Goal: Information Seeking & Learning: Learn about a topic

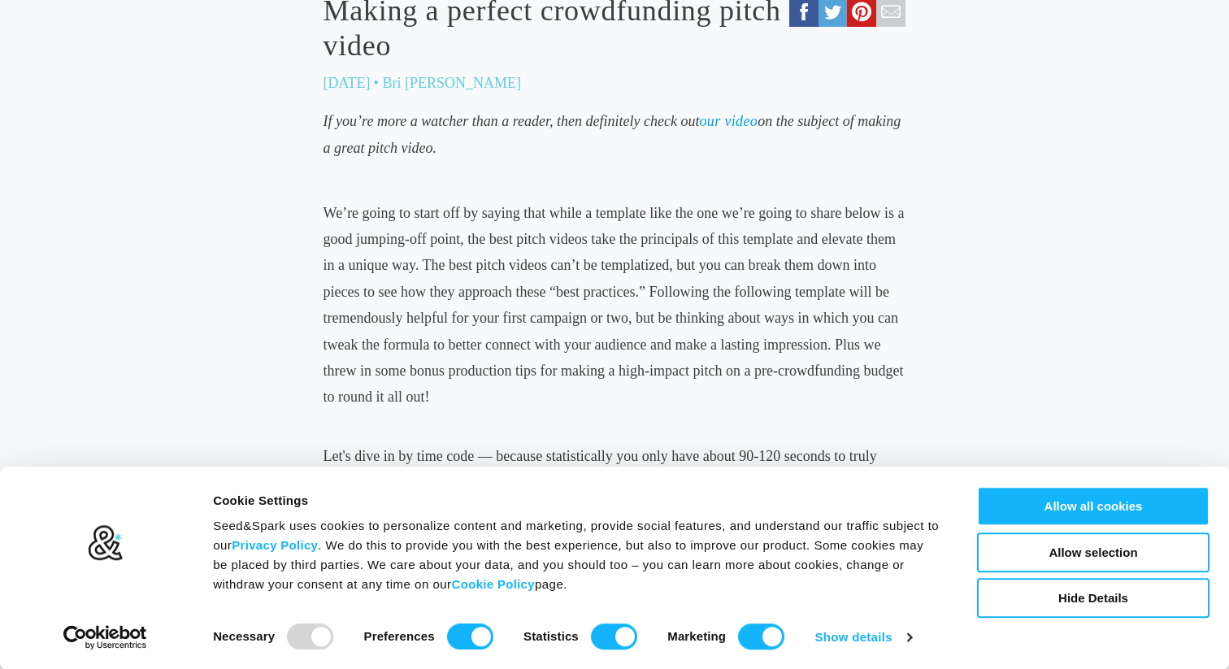
scroll to position [715, 0]
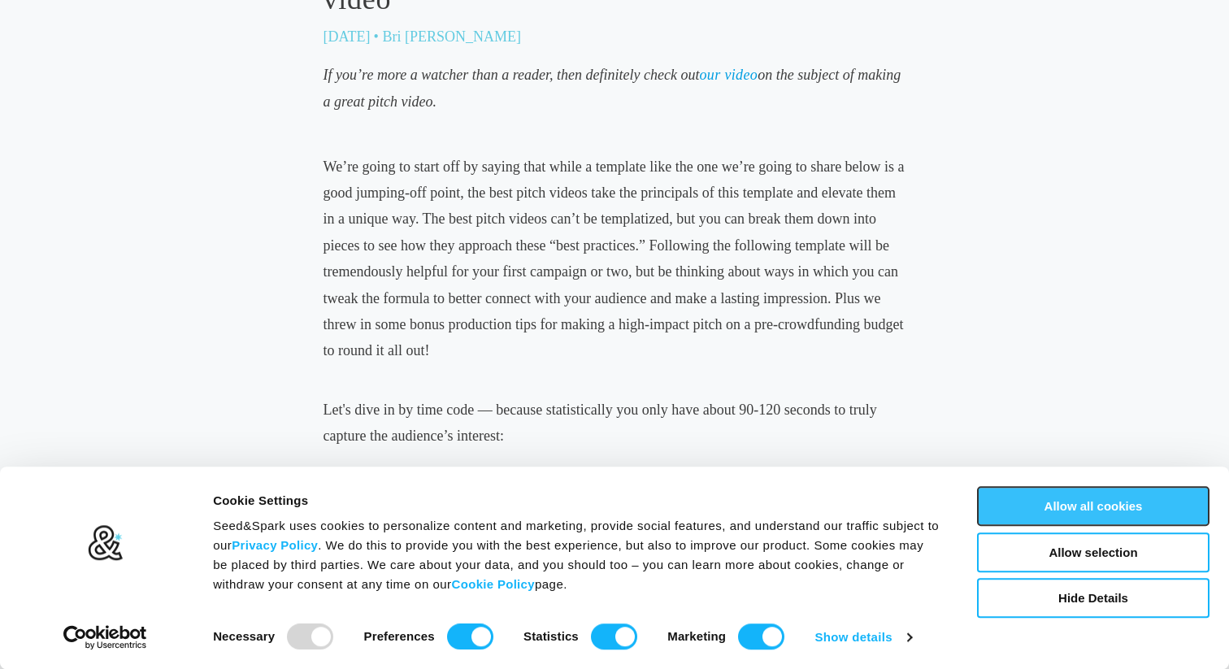
click at [1060, 505] on button "Allow all cookies" at bounding box center [1093, 506] width 232 height 40
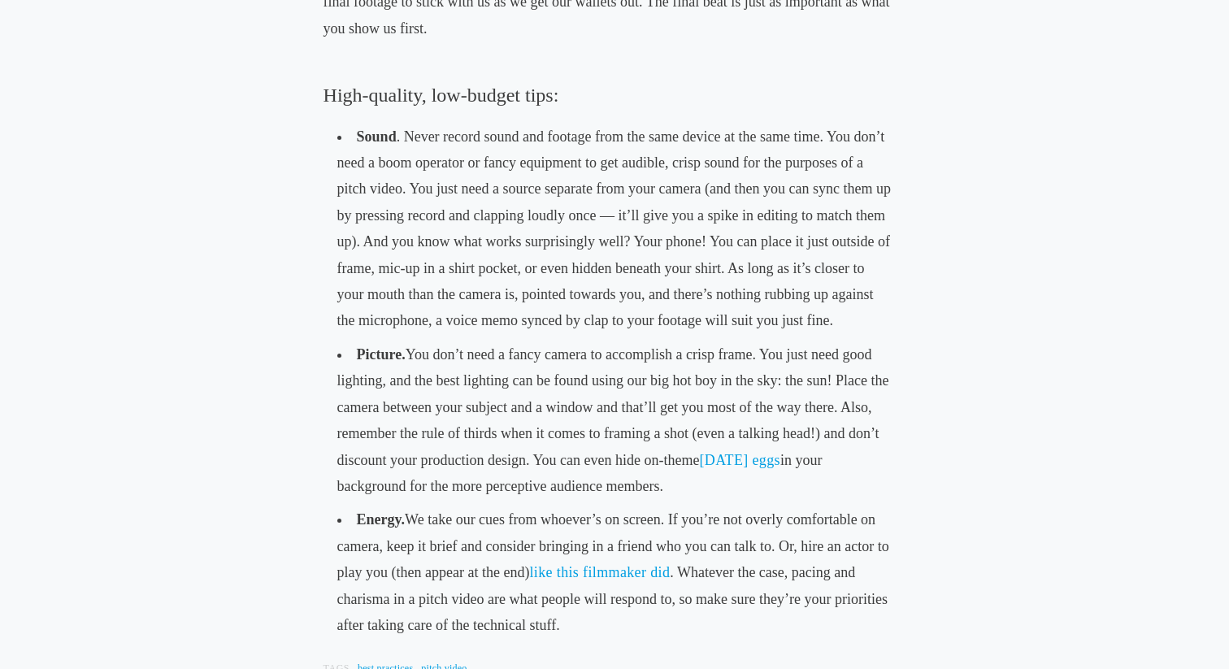
scroll to position [2462, 0]
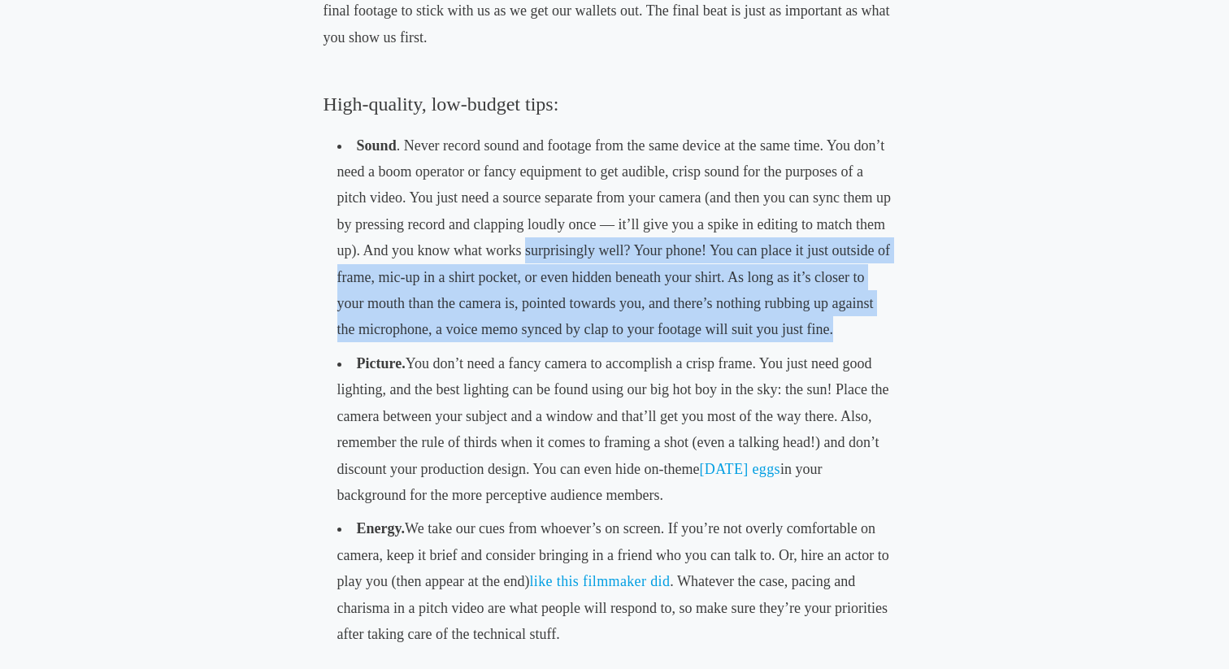
drag, startPoint x: 526, startPoint y: 254, endPoint x: 721, endPoint y: 348, distance: 216.7
click at [722, 347] on ul "Sound . Never record sound and footage from the same device at the same time. Y…" at bounding box center [615, 389] width 583 height 529
click at [758, 335] on li "Sound . Never record sound and footage from the same device at the same time. Y…" at bounding box center [615, 237] width 570 height 218
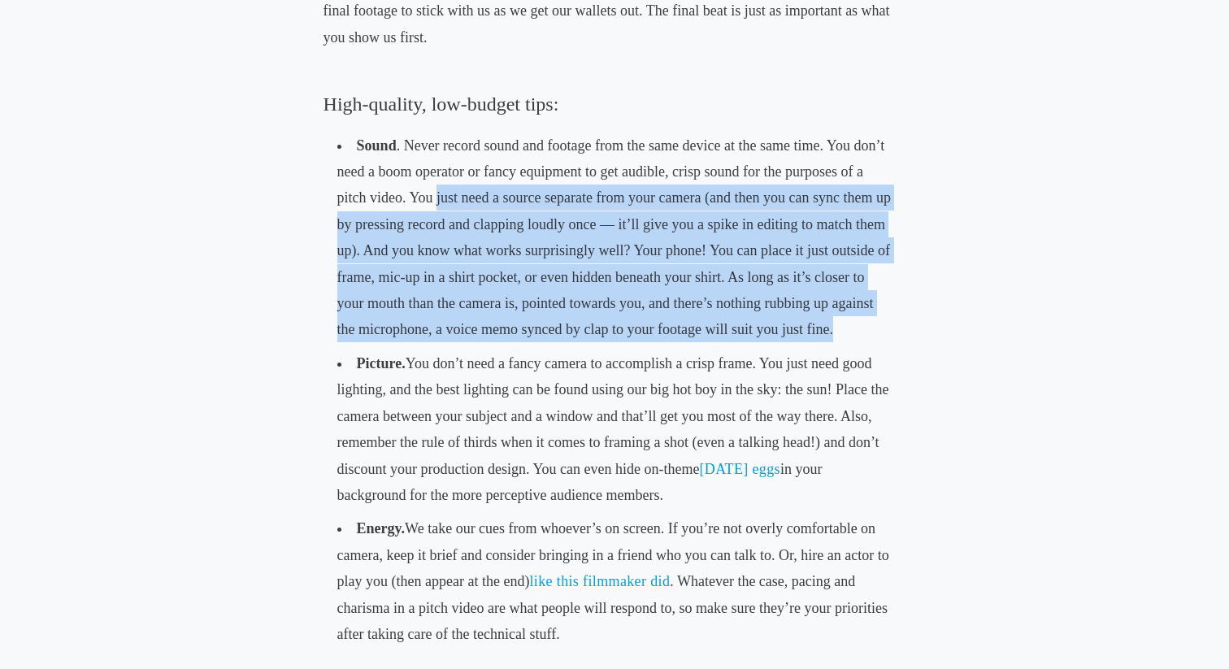
drag, startPoint x: 875, startPoint y: 345, endPoint x: 437, endPoint y: 193, distance: 463.8
click at [437, 193] on li "Sound . Never record sound and footage from the same device at the same time. Y…" at bounding box center [615, 237] width 570 height 218
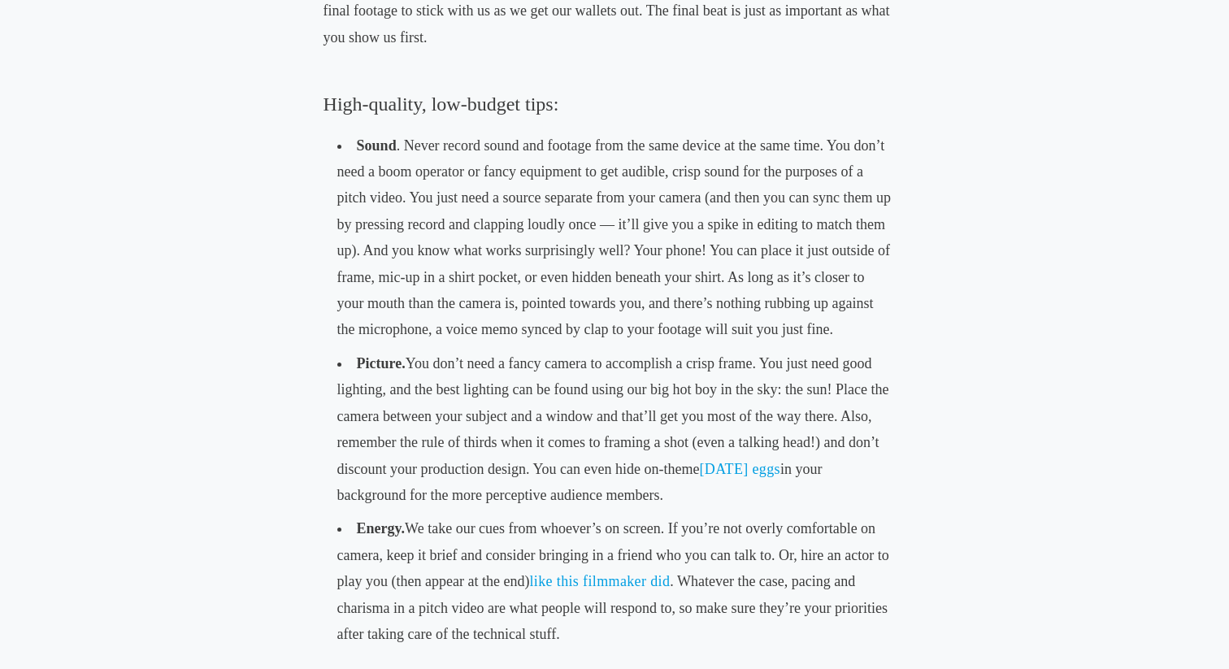
click at [417, 193] on li "Sound . Never record sound and footage from the same device at the same time. Y…" at bounding box center [615, 237] width 570 height 218
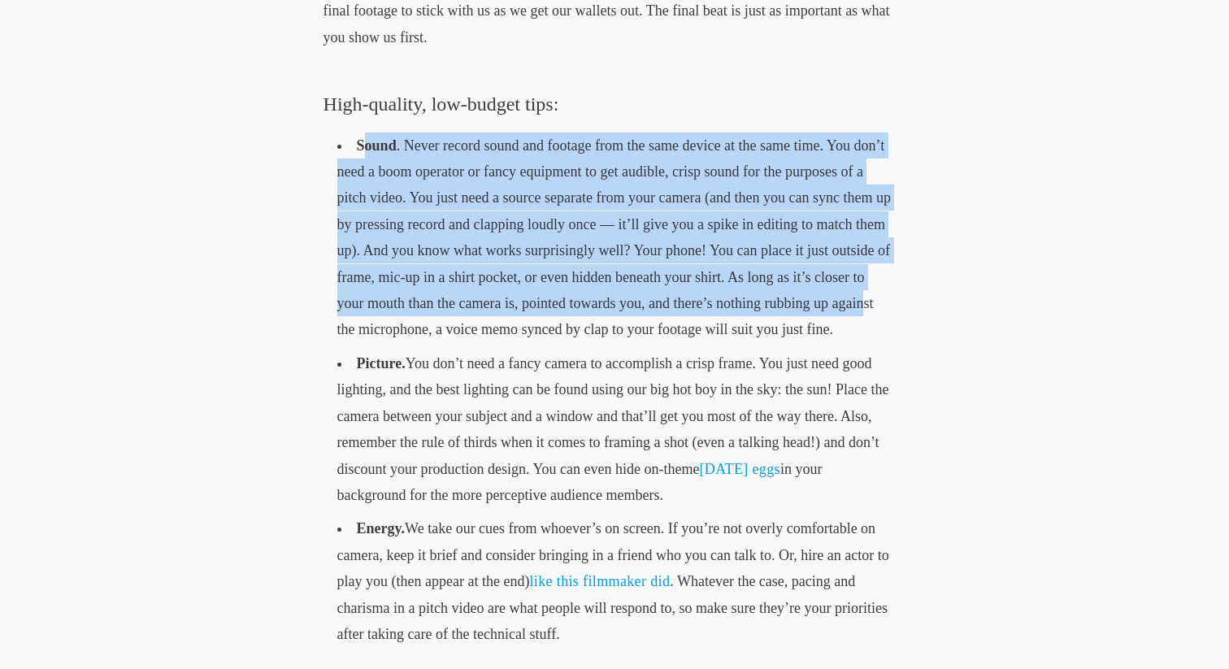
drag, startPoint x: 459, startPoint y: 158, endPoint x: 858, endPoint y: 318, distance: 429.3
click at [858, 316] on li "Sound . Never record sound and footage from the same device at the same time. Y…" at bounding box center [615, 237] width 570 height 218
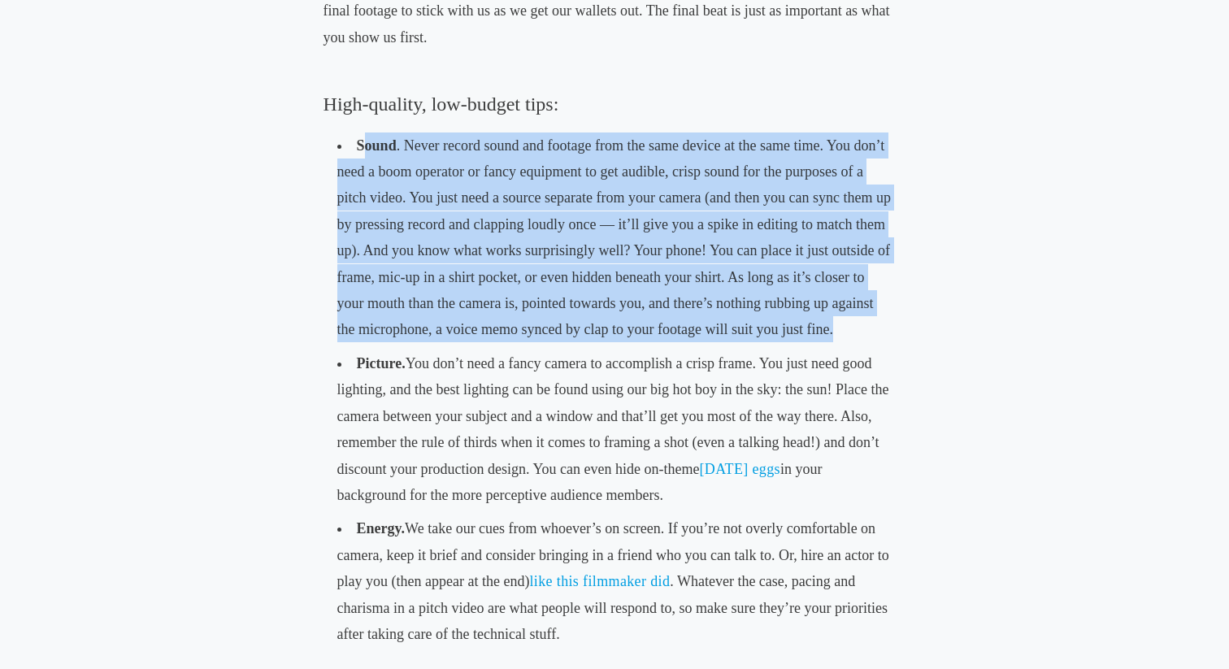
click at [832, 316] on li "Sound . Never record sound and footage from the same device at the same time. Y…" at bounding box center [615, 237] width 570 height 218
drag, startPoint x: 828, startPoint y: 325, endPoint x: 348, endPoint y: 139, distance: 514.5
click at [348, 139] on li "Sound . Never record sound and footage from the same device at the same time. Y…" at bounding box center [615, 237] width 570 height 218
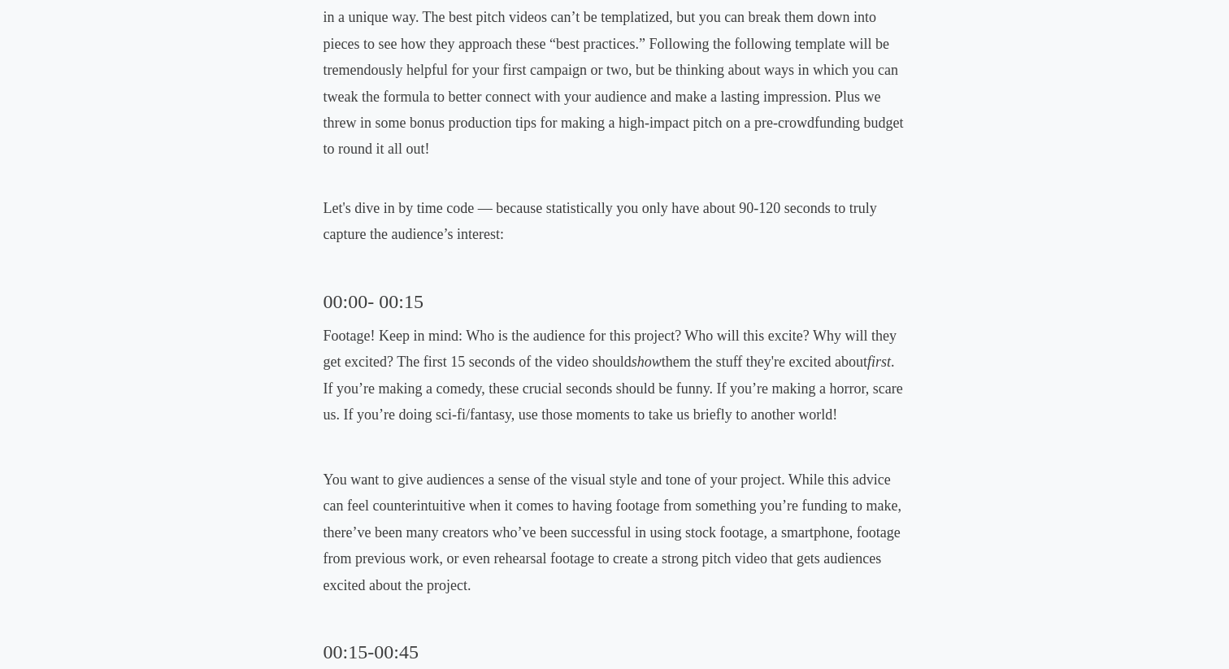
scroll to position [916, 0]
drag, startPoint x: 390, startPoint y: 334, endPoint x: 479, endPoint y: 346, distance: 89.4
click at [479, 346] on p "Footage! Keep in mind: Who is the audience for this project? Who will this exci…" at bounding box center [615, 377] width 583 height 106
click at [479, 367] on p "Footage! Keep in mind: Who is the audience for this project? Who will this exci…" at bounding box center [615, 377] width 583 height 106
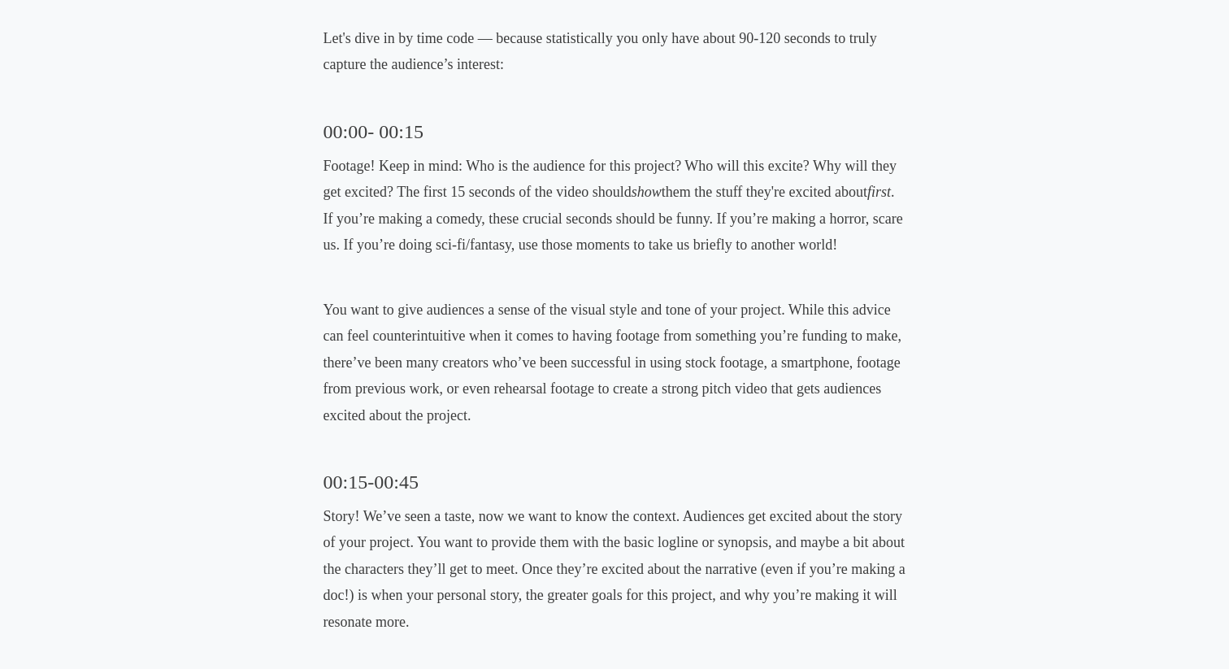
scroll to position [1093, 0]
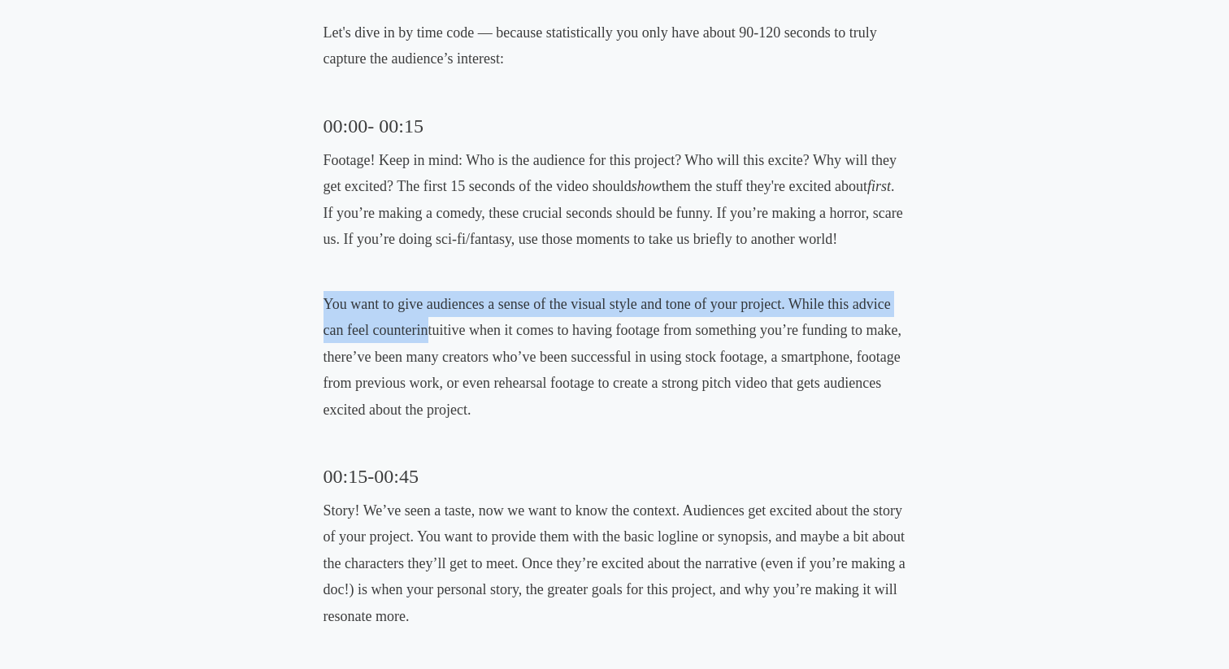
drag, startPoint x: 322, startPoint y: 309, endPoint x: 427, endPoint y: 340, distance: 109.3
click at [427, 339] on div "Film Crowdfunding Making a perfect crowdfunding pitch video [DATE] • [PERSON_NA…" at bounding box center [614, 666] width 884 height 2918
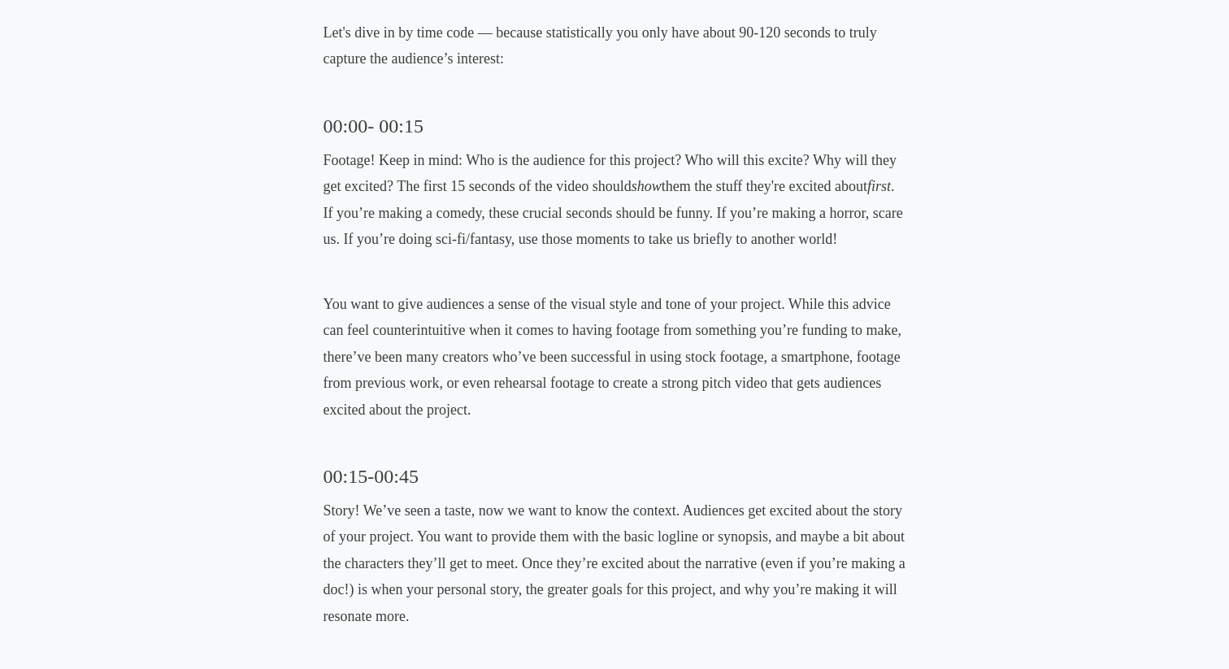
click at [429, 385] on p "You want to give audiences a sense of the visual style and tone of your project…" at bounding box center [615, 357] width 583 height 132
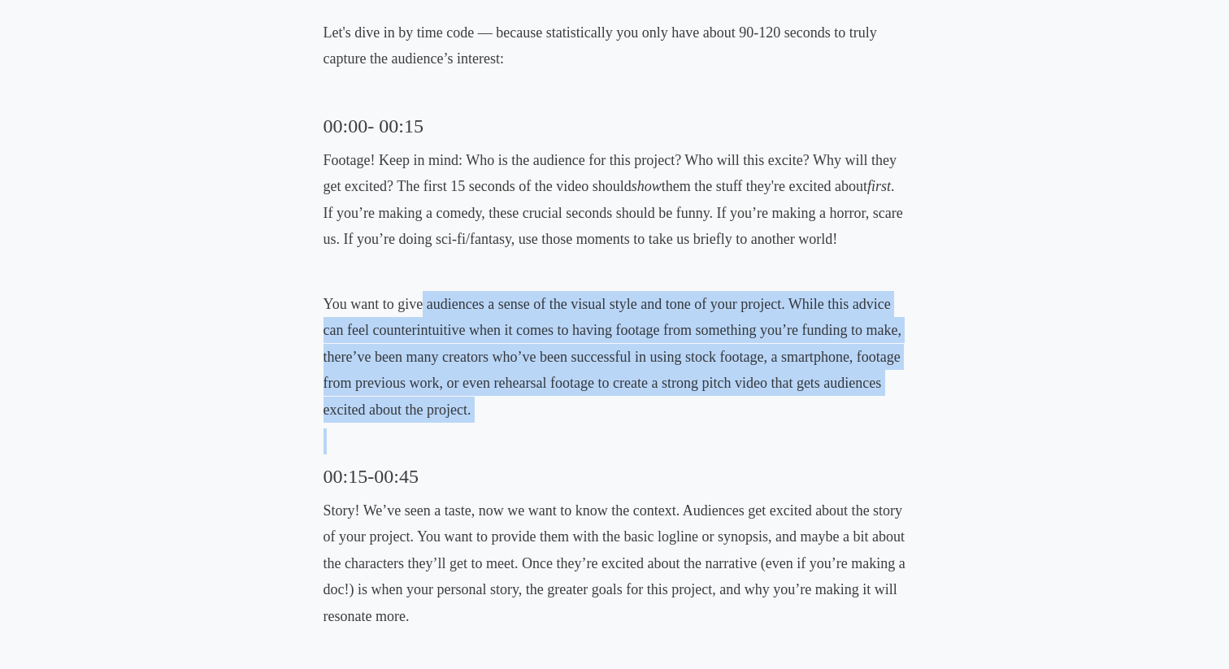
drag, startPoint x: 473, startPoint y: 429, endPoint x: 423, endPoint y: 297, distance: 141.8
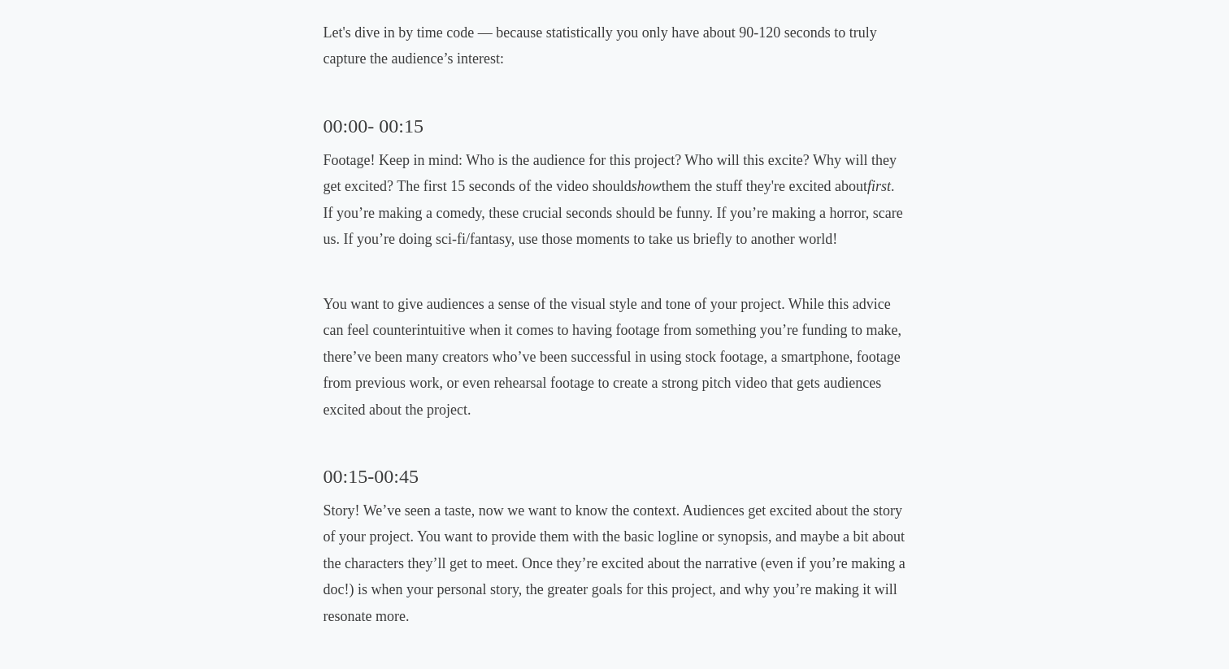
click at [398, 297] on p "You want to give audiences a sense of the visual style and tone of your project…" at bounding box center [615, 357] width 583 height 132
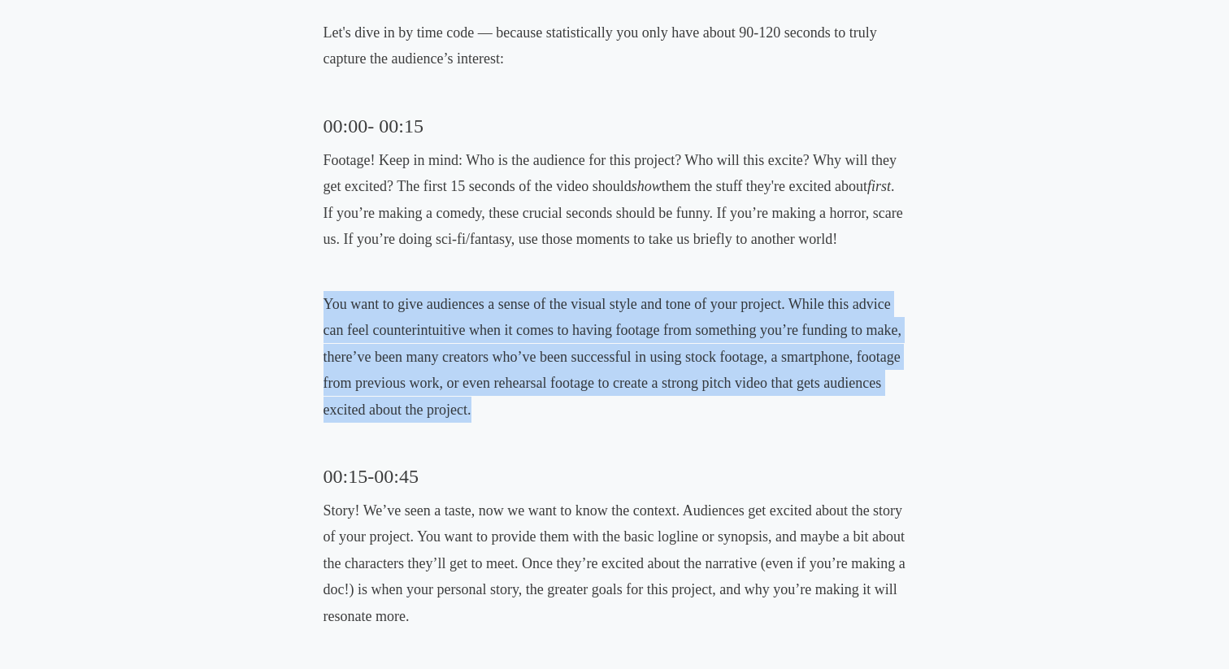
drag, startPoint x: 326, startPoint y: 302, endPoint x: 488, endPoint y: 410, distance: 194.6
click at [488, 410] on p "You want to give audiences a sense of the visual style and tone of your project…" at bounding box center [615, 357] width 583 height 132
drag, startPoint x: 496, startPoint y: 410, endPoint x: 296, endPoint y: 293, distance: 231.7
click at [296, 293] on div "Film Crowdfunding Making a perfect crowdfunding pitch video [DATE] • [PERSON_NA…" at bounding box center [614, 666] width 884 height 2918
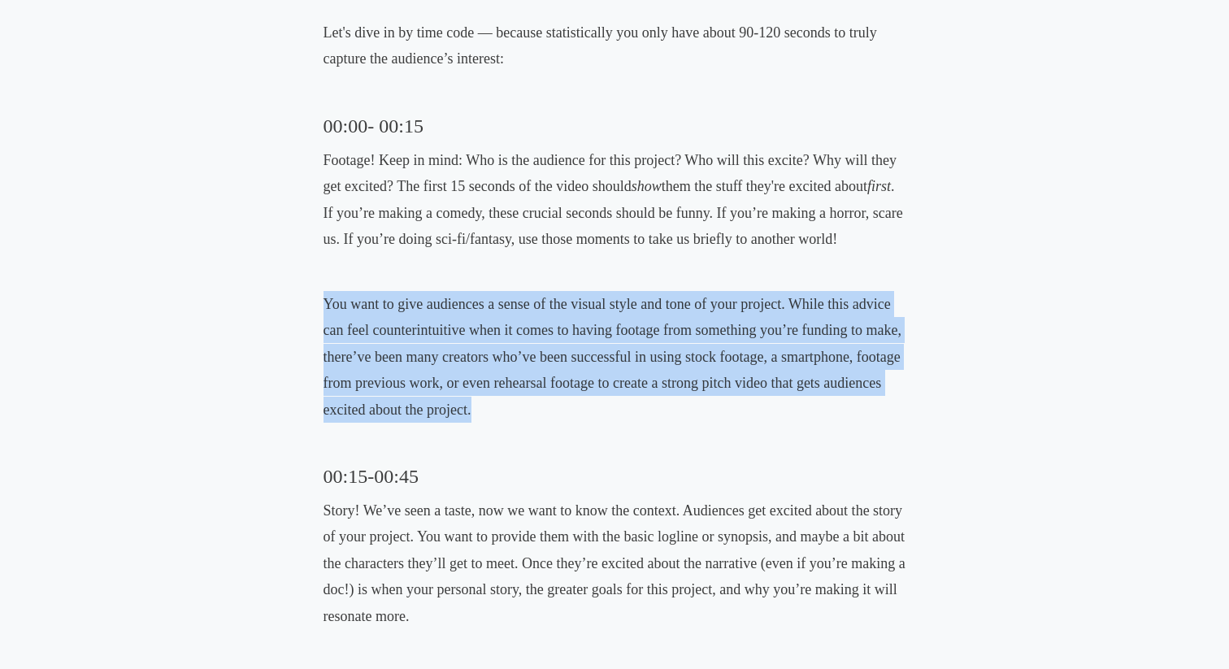
click at [310, 293] on div "Film Crowdfunding Making a perfect crowdfunding pitch video [DATE] • [PERSON_NA…" at bounding box center [614, 666] width 884 height 2918
drag, startPoint x: 328, startPoint y: 293, endPoint x: 467, endPoint y: 415, distance: 184.4
click at [467, 415] on div "Film Crowdfunding Making a perfect crowdfunding pitch video [DATE] • [PERSON_NA…" at bounding box center [614, 666] width 884 height 2918
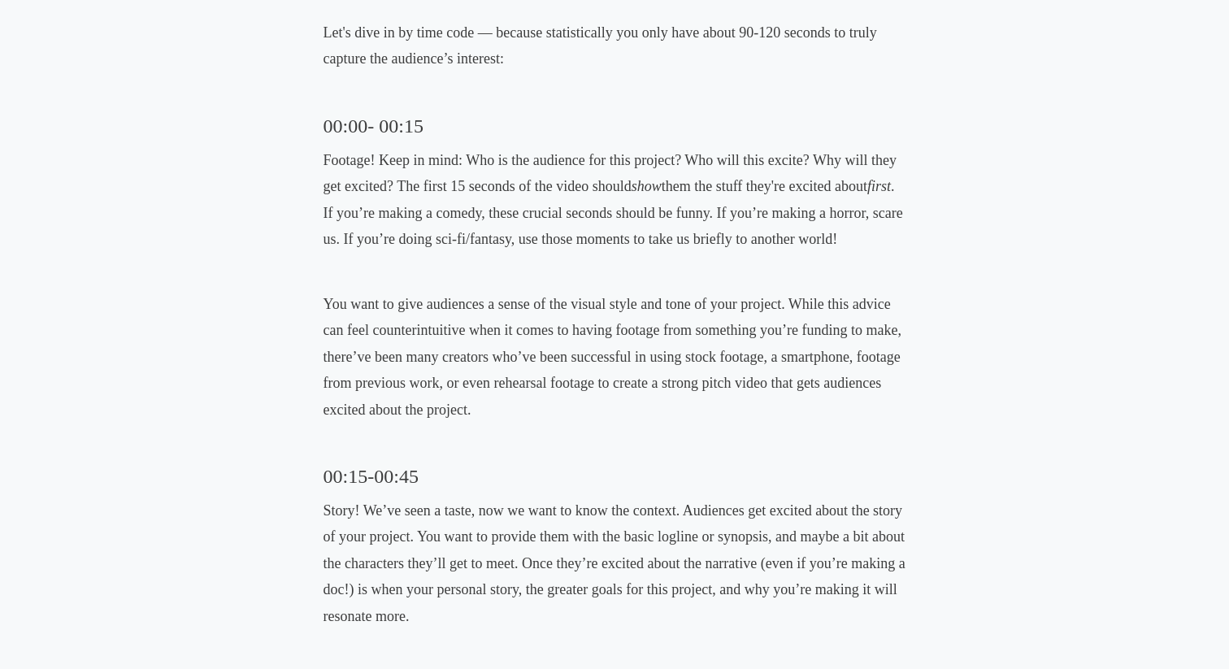
click at [487, 417] on p "You want to give audiences a sense of the visual style and tone of your project…" at bounding box center [615, 357] width 583 height 132
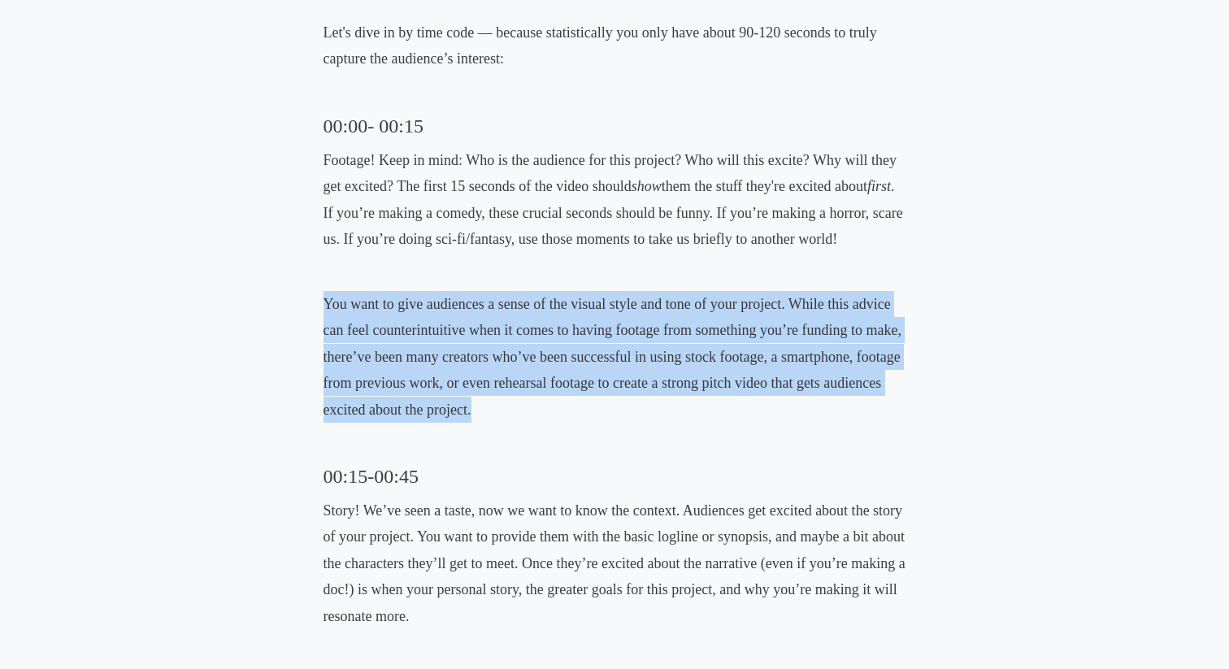
drag, startPoint x: 500, startPoint y: 417, endPoint x: 334, endPoint y: 285, distance: 211.8
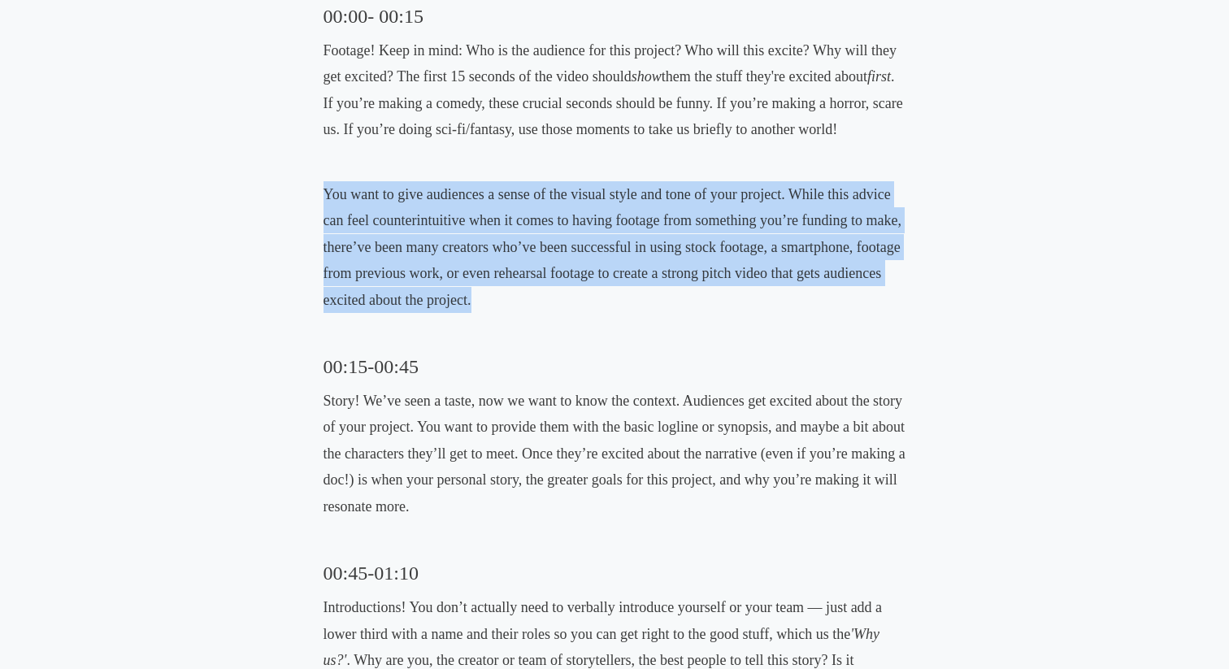
scroll to position [1206, 0]
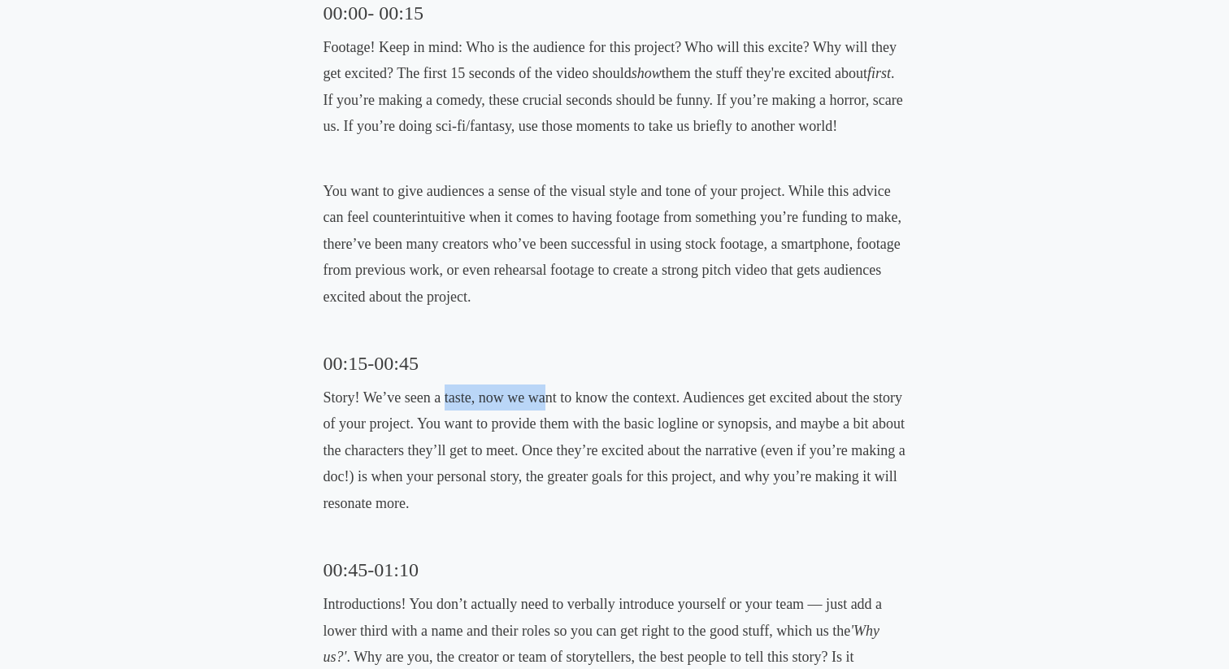
drag, startPoint x: 445, startPoint y: 401, endPoint x: 547, endPoint y: 398, distance: 101.6
click at [548, 398] on p "Story! We’ve seen a taste, now we want to know the context. Audiences get excit…" at bounding box center [615, 451] width 583 height 132
click at [548, 359] on h3 "00:15-00:45" at bounding box center [615, 363] width 583 height 26
